Goal: Entertainment & Leisure: Consume media (video, audio)

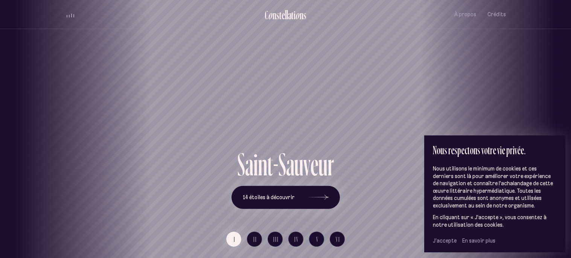
click at [449, 240] on span "J’accepte" at bounding box center [445, 240] width 24 height 7
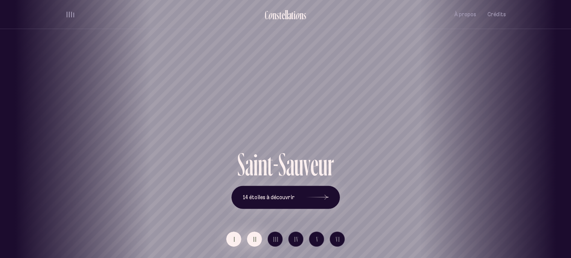
click at [254, 243] on button "II" at bounding box center [254, 238] width 15 height 15
click at [237, 241] on button "I" at bounding box center [233, 238] width 15 height 15
click at [288, 194] on span "14 étoiles à découvrir" at bounding box center [269, 197] width 52 height 6
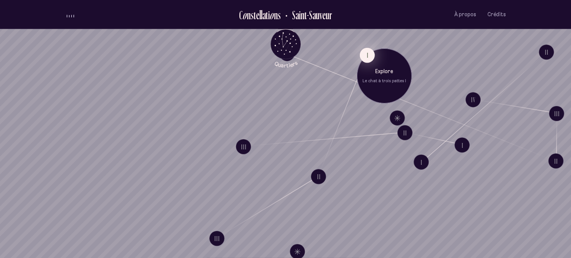
click at [365, 55] on button "I" at bounding box center [367, 54] width 15 height 15
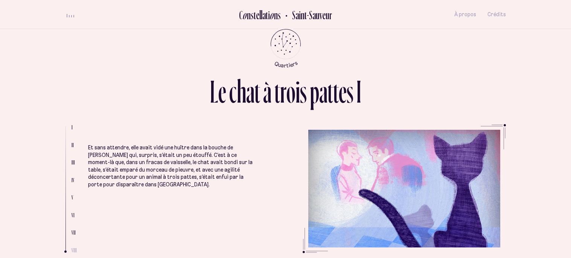
scroll to position [1640, 0]
click at [73, 14] on div "volume audio" at bounding box center [71, 15] width 8 height 6
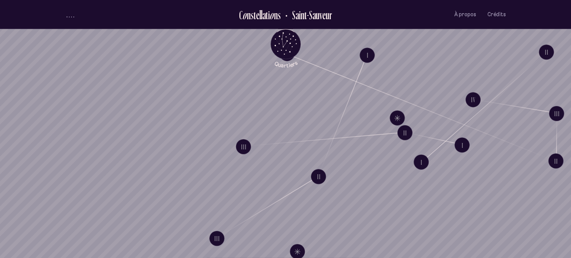
click at [70, 13] on button "volume audio" at bounding box center [71, 15] width 10 height 8
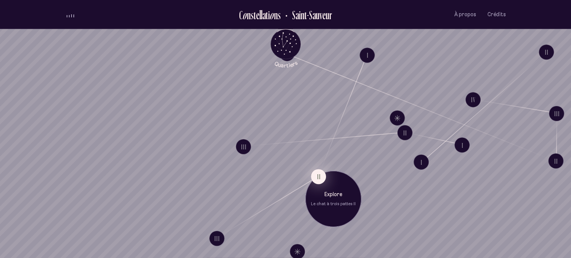
click at [321, 173] on button "II" at bounding box center [318, 176] width 15 height 15
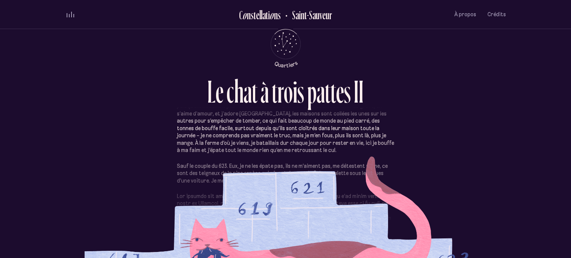
scroll to position [67, 0]
click at [389, 120] on div "L e c h a t à t r o i s p a t t e s I I" at bounding box center [286, 99] width 440 height 49
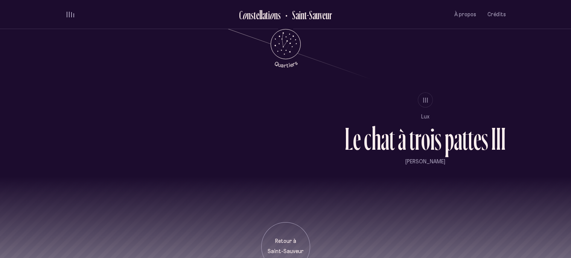
scroll to position [690, 0]
click at [424, 96] on span "III" at bounding box center [426, 99] width 6 height 6
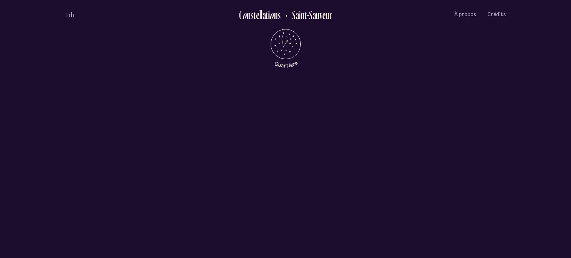
scroll to position [0, 0]
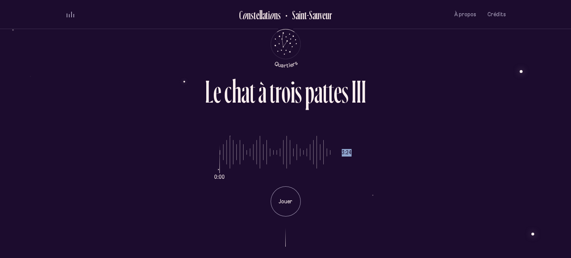
drag, startPoint x: 340, startPoint y: 153, endPoint x: 355, endPoint y: 151, distance: 15.2
click at [355, 151] on div "0:00 3:24 Jouer" at bounding box center [286, 170] width 440 height 92
drag, startPoint x: 342, startPoint y: 154, endPoint x: 354, endPoint y: 155, distance: 11.7
click at [354, 155] on div "0:00 3:24 Jouer" at bounding box center [286, 170] width 440 height 92
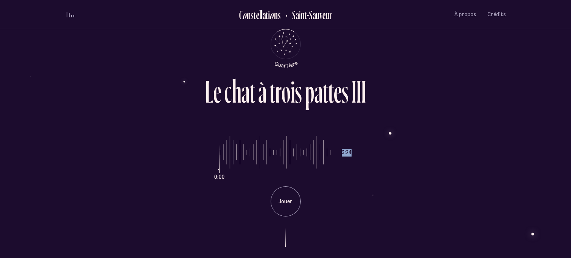
click at [355, 162] on div "0:00 3:24 Jouer" at bounding box center [286, 170] width 440 height 92
click at [282, 209] on div "Jouer" at bounding box center [286, 201] width 30 height 30
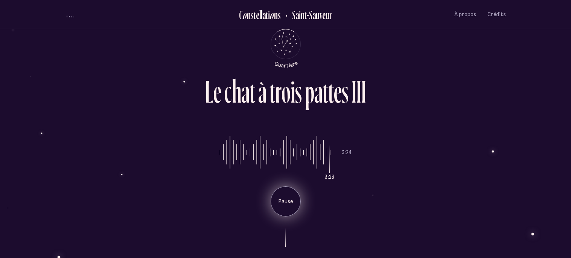
click at [298, 197] on div "Pause" at bounding box center [286, 201] width 30 height 30
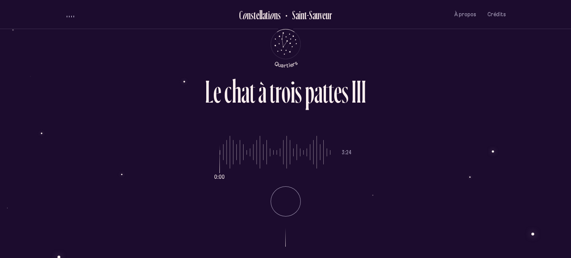
click at [295, 195] on li "Pause" at bounding box center [286, 198] width 132 height 36
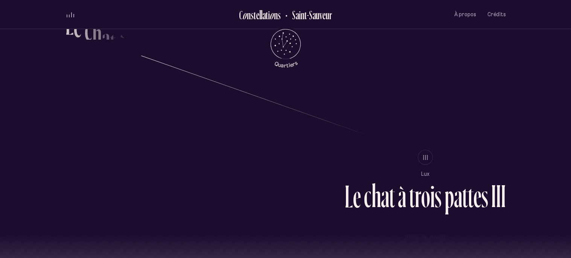
scroll to position [629, 0]
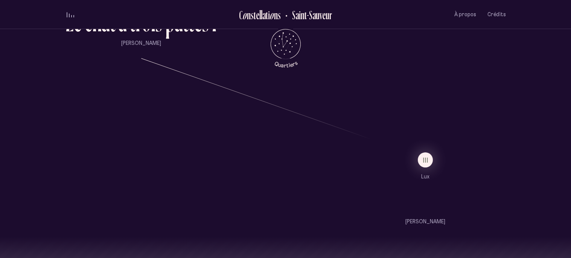
click at [421, 171] on ul "III Lux L e c h a t à t r o i s p a t t e s I I I [PERSON_NAME]" at bounding box center [425, 188] width 161 height 73
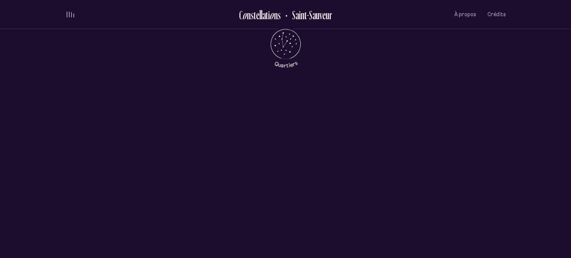
scroll to position [0, 0]
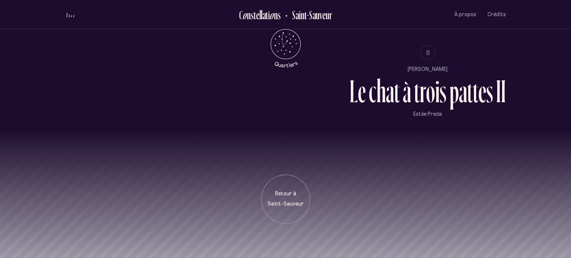
scroll to position [736, 0]
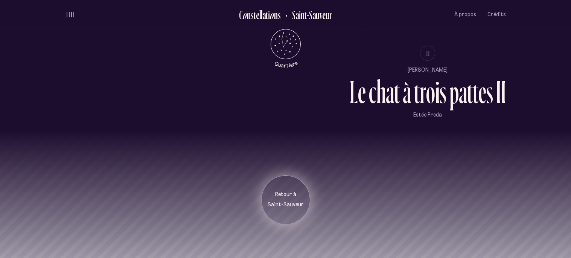
click at [295, 194] on p "Retour à" at bounding box center [286, 194] width 38 height 8
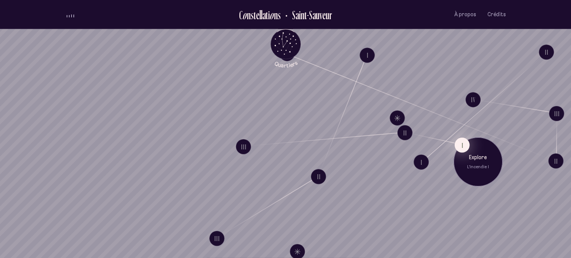
click at [456, 147] on button "I" at bounding box center [461, 144] width 15 height 15
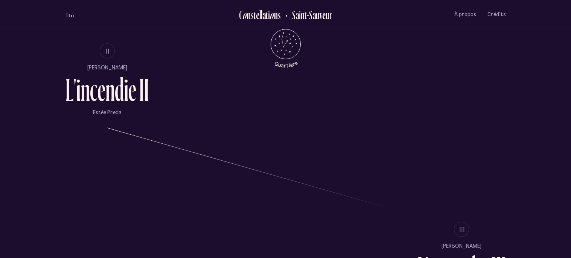
scroll to position [561, 0]
click at [109, 57] on button "II" at bounding box center [107, 50] width 15 height 15
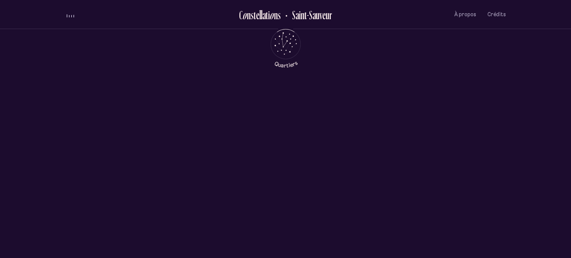
scroll to position [0, 0]
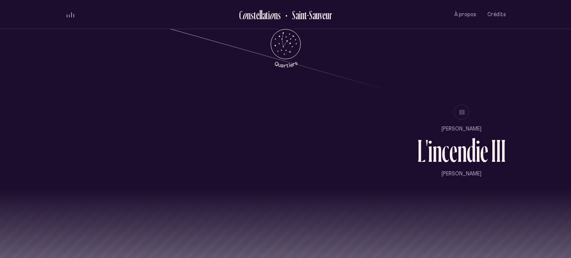
scroll to position [678, 0]
click at [467, 113] on button "III" at bounding box center [461, 110] width 15 height 15
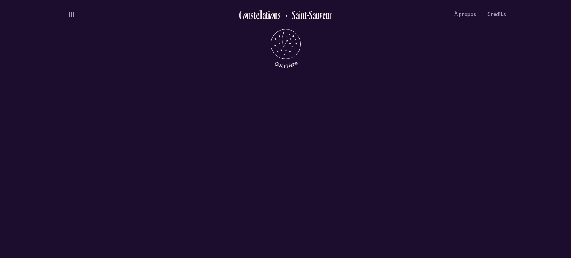
scroll to position [0, 0]
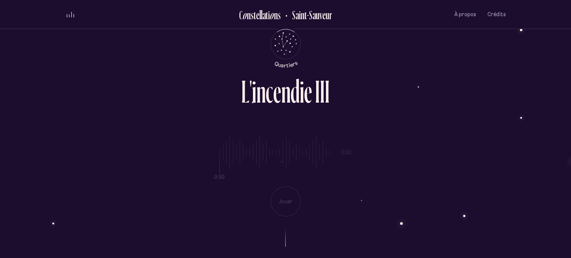
click at [291, 202] on div "0:00 0:00 Jouer" at bounding box center [286, 170] width 440 height 92
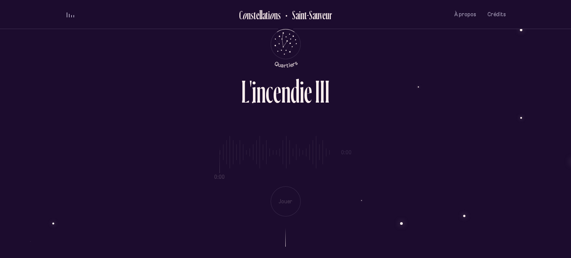
click at [291, 202] on div "0:00 0:00 Jouer" at bounding box center [286, 170] width 440 height 92
click at [291, 202] on p "Jouer" at bounding box center [285, 202] width 19 height 8
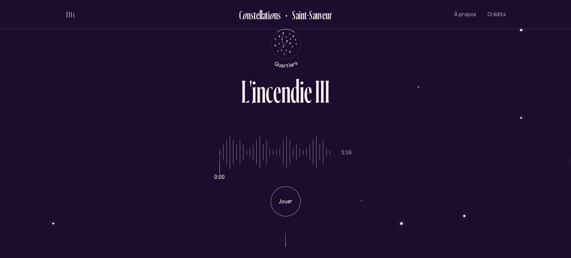
click at [291, 202] on p "Jouer" at bounding box center [285, 202] width 19 height 8
click at [341, 204] on li "Jouer" at bounding box center [286, 198] width 132 height 36
click at [277, 196] on div "Pause" at bounding box center [286, 201] width 30 height 30
drag, startPoint x: 363, startPoint y: 150, endPoint x: 341, endPoint y: 153, distance: 22.4
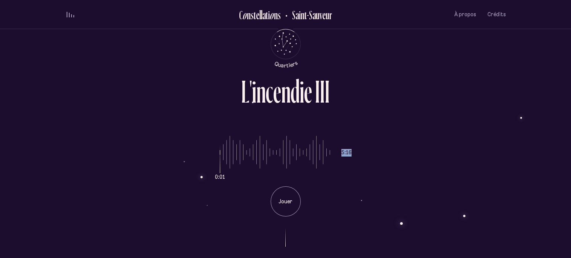
click at [341, 153] on div "0:01 5:16 Jouer" at bounding box center [286, 170] width 440 height 92
click at [290, 195] on div "Jouer" at bounding box center [286, 201] width 30 height 30
click at [293, 199] on p "Pause" at bounding box center [285, 202] width 19 height 8
